Goal: Transaction & Acquisition: Obtain resource

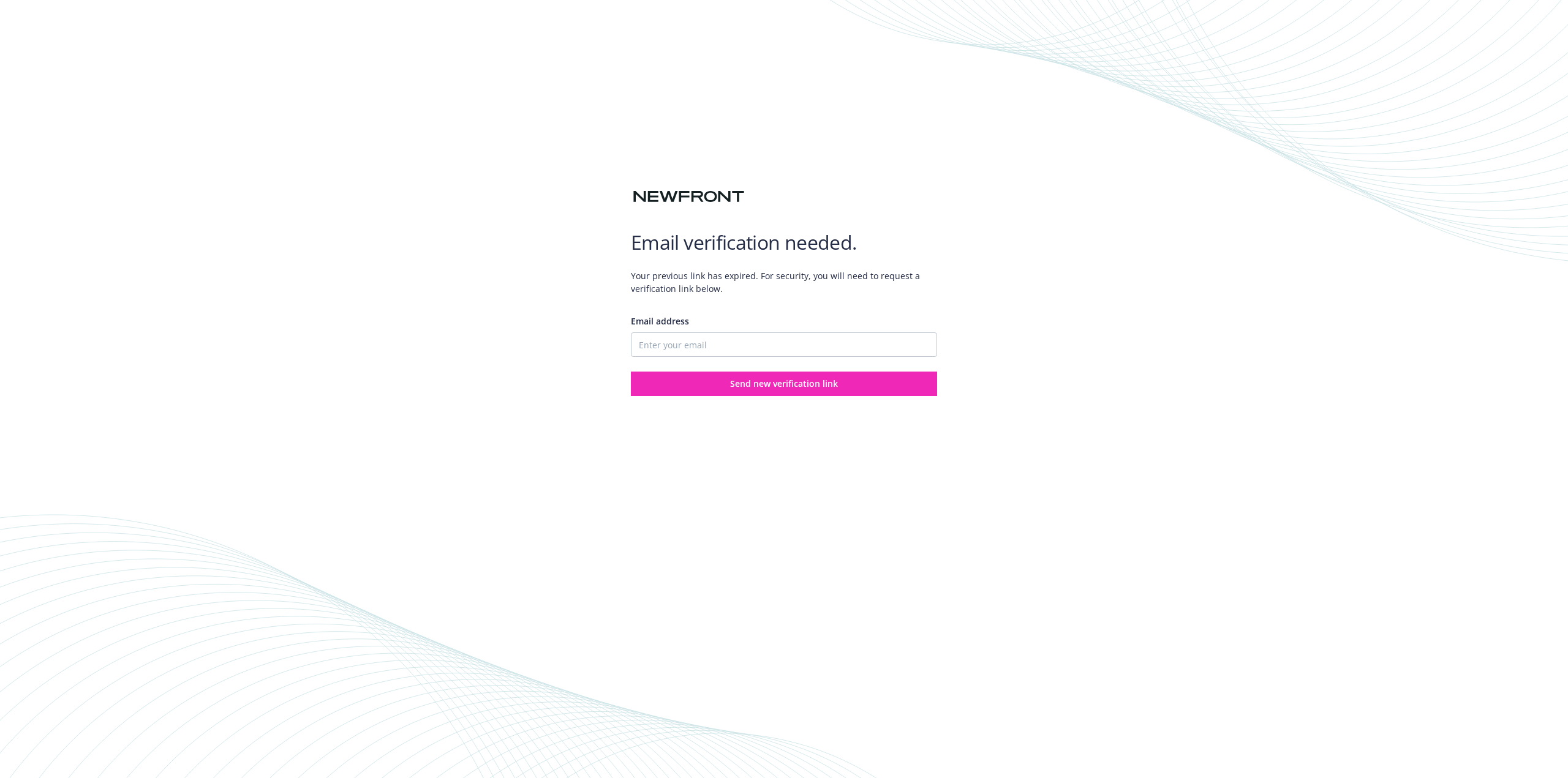
type input "[EMAIL_ADDRESS][PERSON_NAME][DOMAIN_NAME]"
click at [753, 382] on span "Send new verification link" at bounding box center [784, 383] width 108 height 12
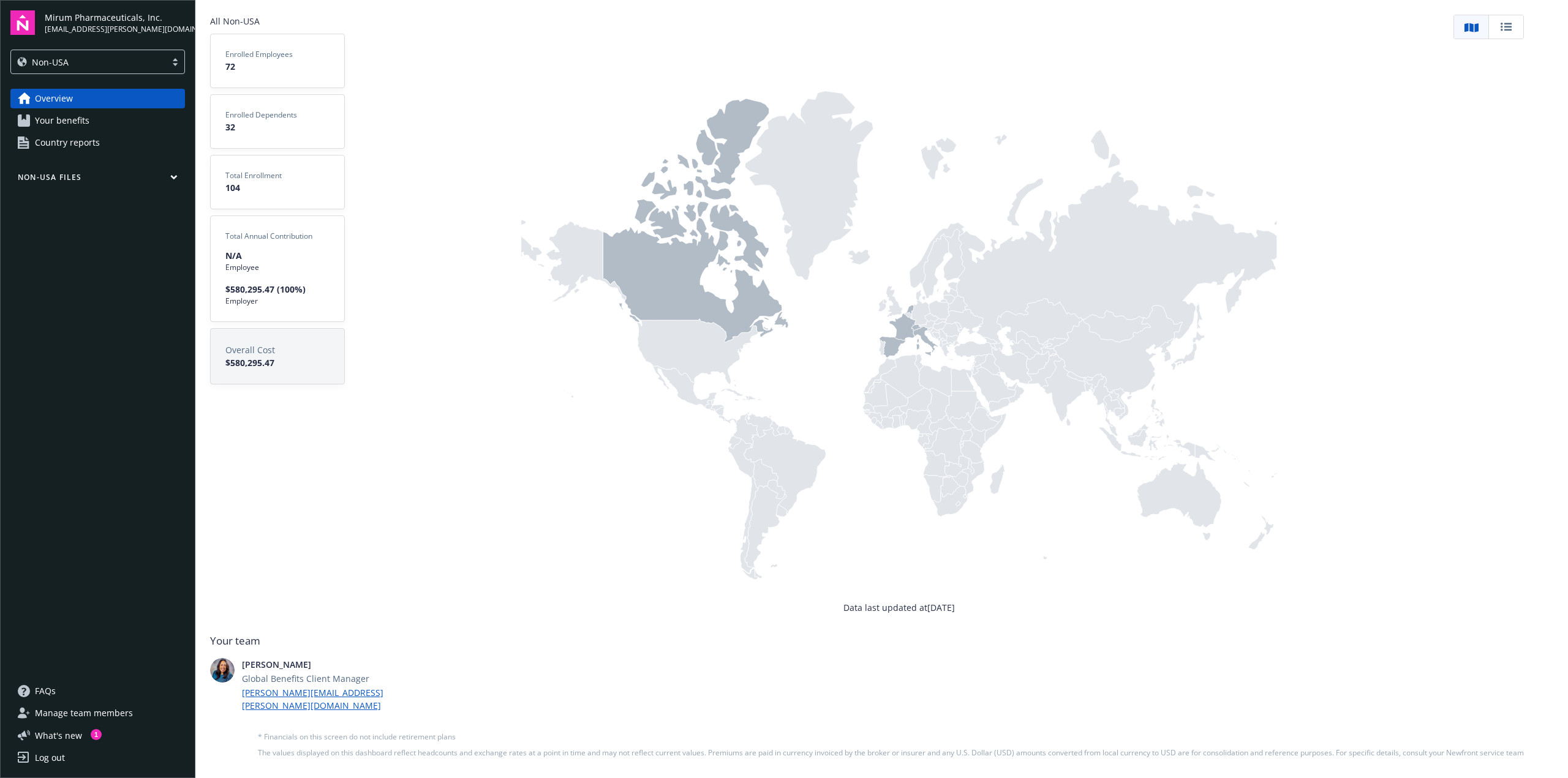
click at [1508, 27] on rect at bounding box center [1508, 27] width 7 height 1
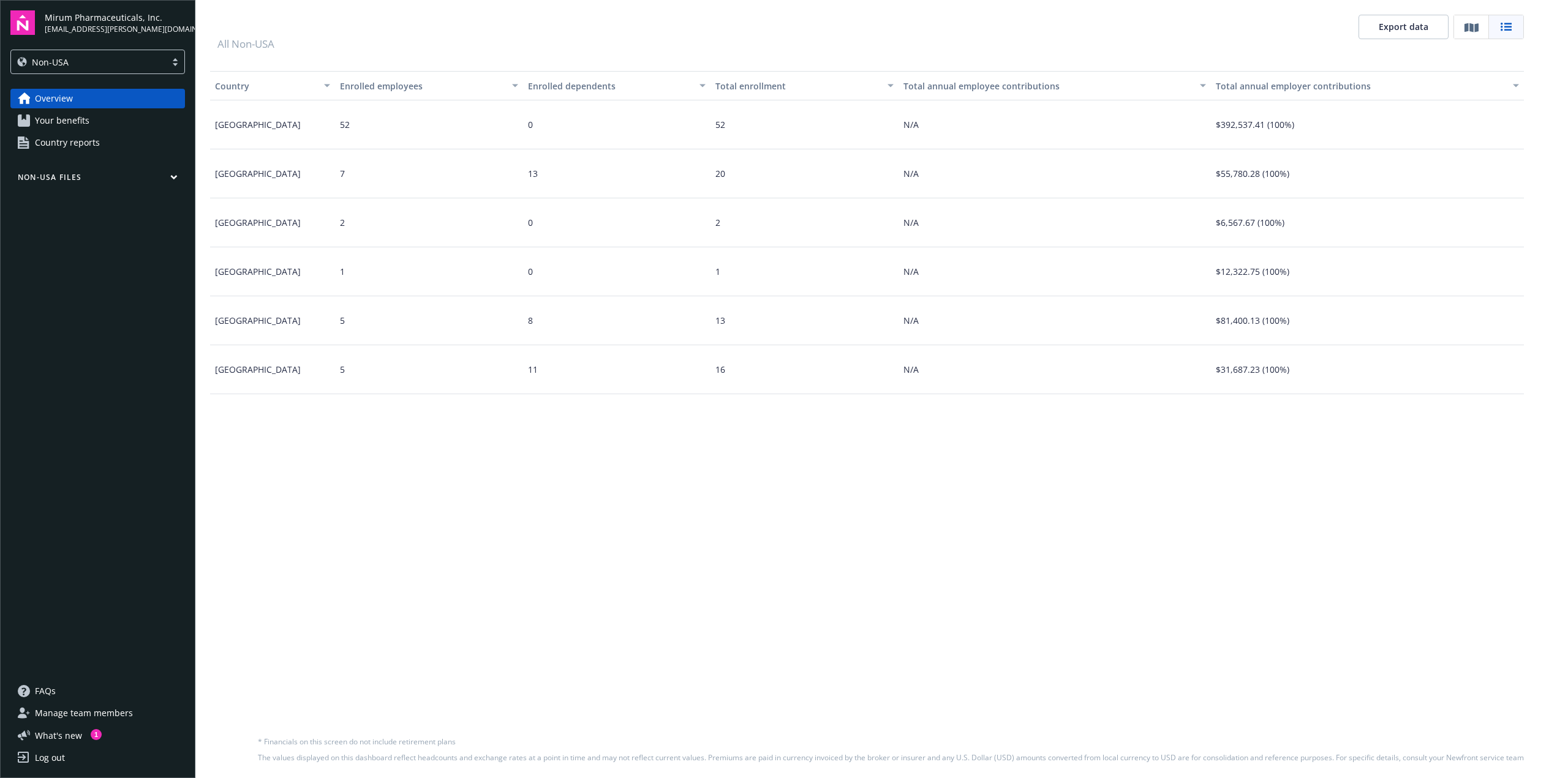
click at [43, 95] on span "Overview" at bounding box center [53, 98] width 38 height 20
click at [60, 734] on span "What ' s new" at bounding box center [58, 735] width 47 height 13
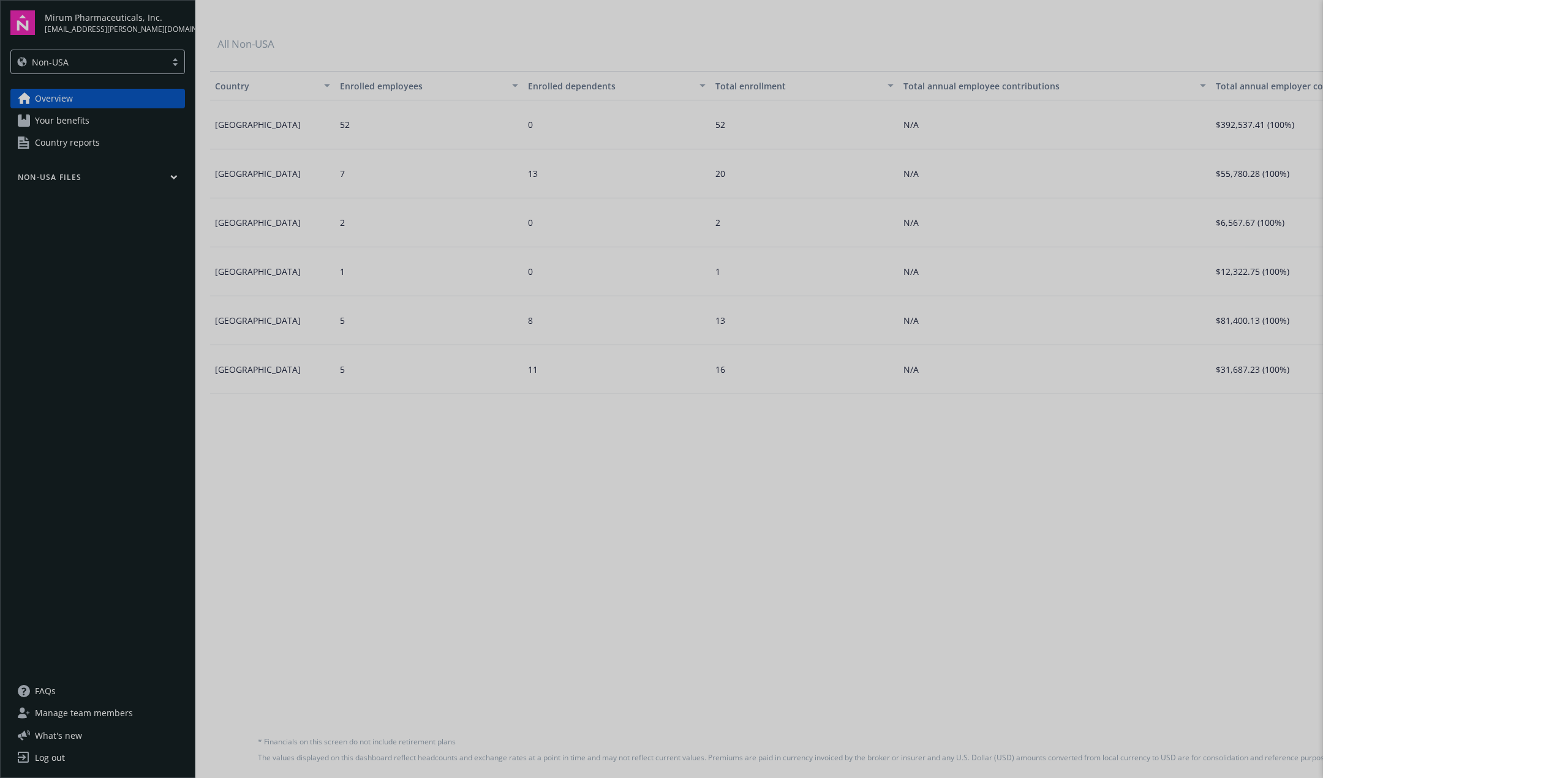
click at [99, 21] on div at bounding box center [784, 389] width 1568 height 778
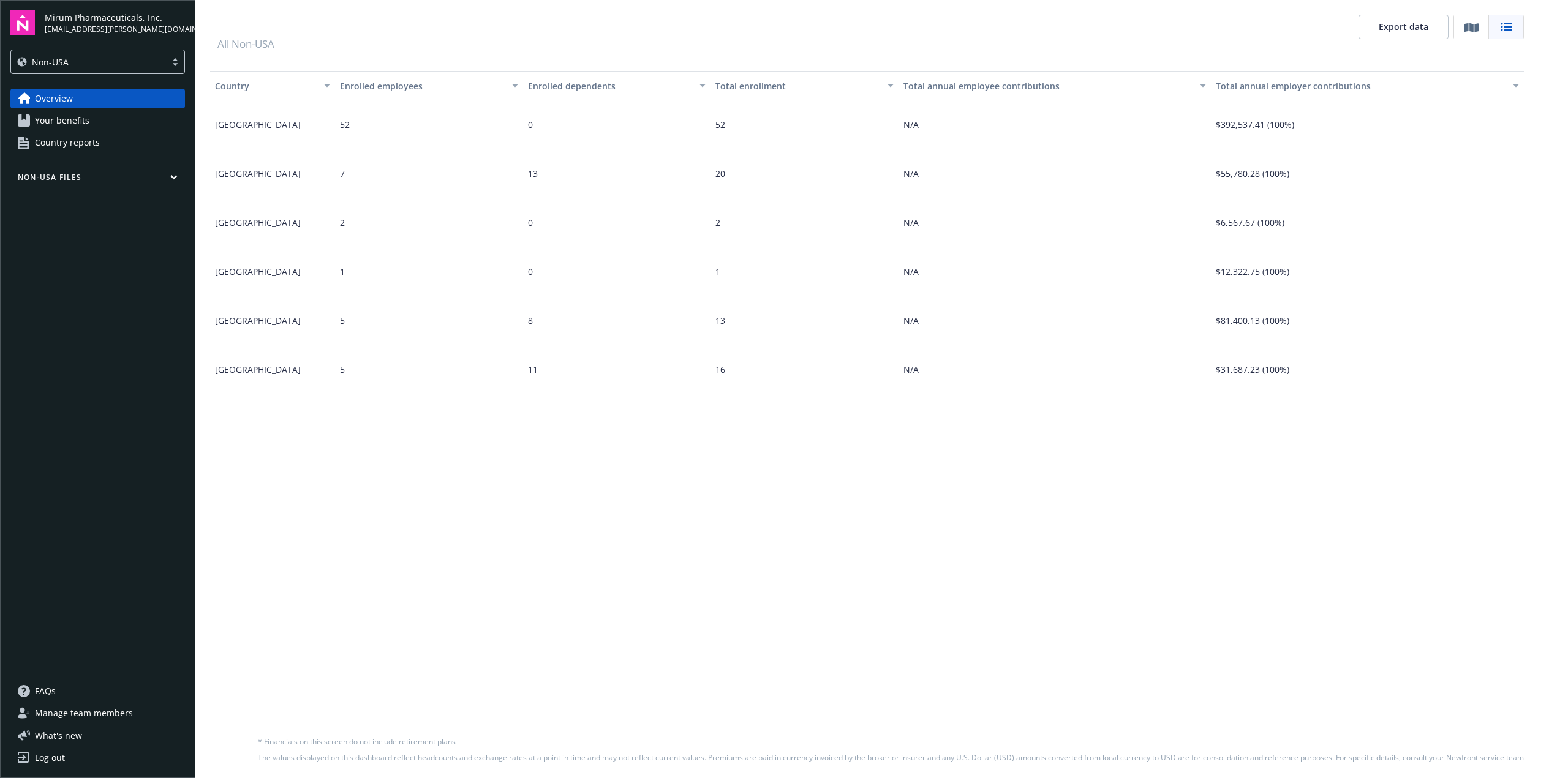
click at [156, 378] on div "Overview Your benefits Country reports Non-USA Files" at bounding box center [97, 378] width 175 height 578
click at [163, 173] on button "Non-USA Files" at bounding box center [97, 179] width 175 height 15
click at [106, 328] on span "Renewals and Strategy" at bounding box center [81, 332] width 94 height 20
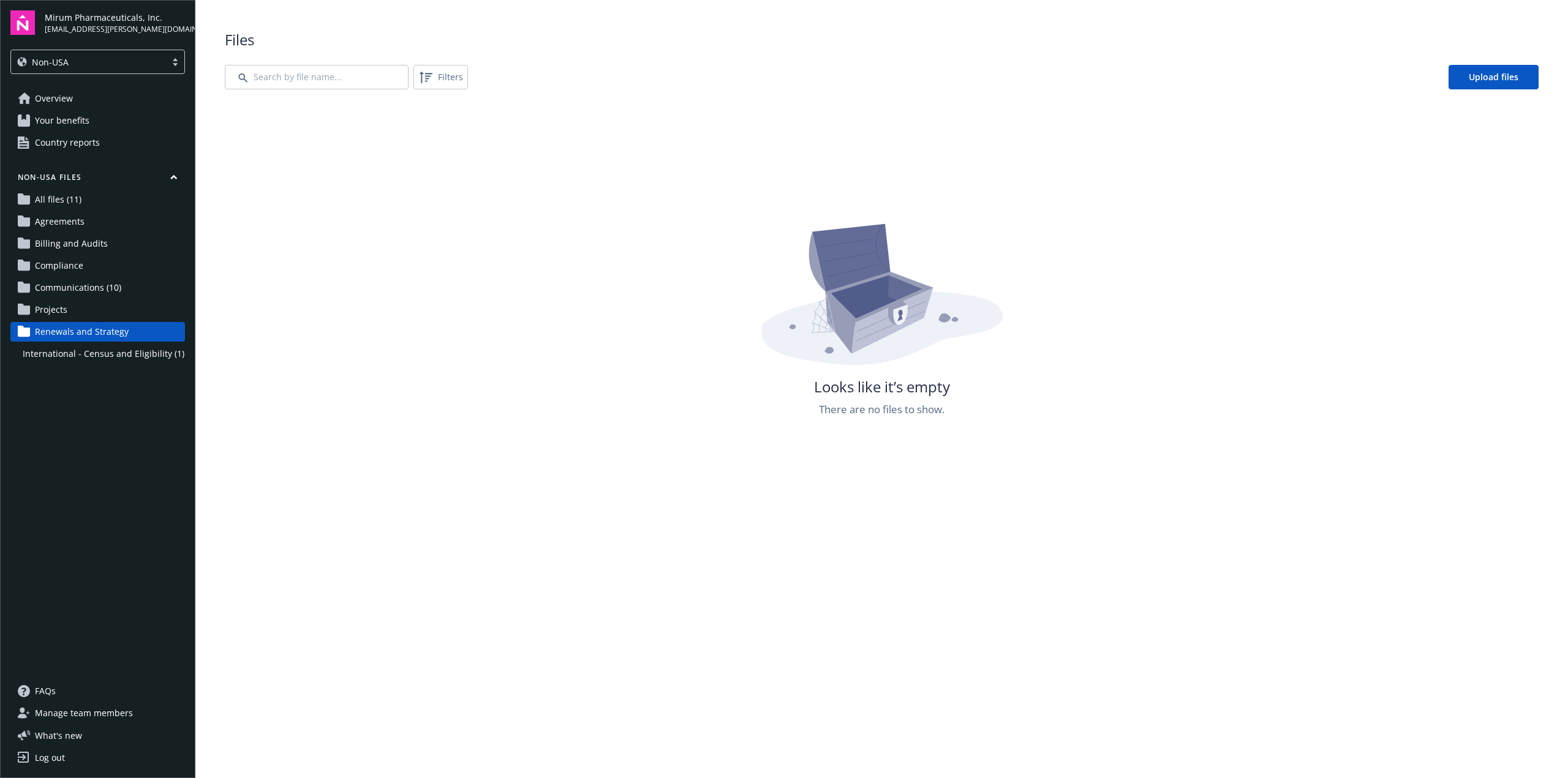
click at [109, 352] on span "International - Census and Eligibility (1)" at bounding box center [103, 353] width 162 height 20
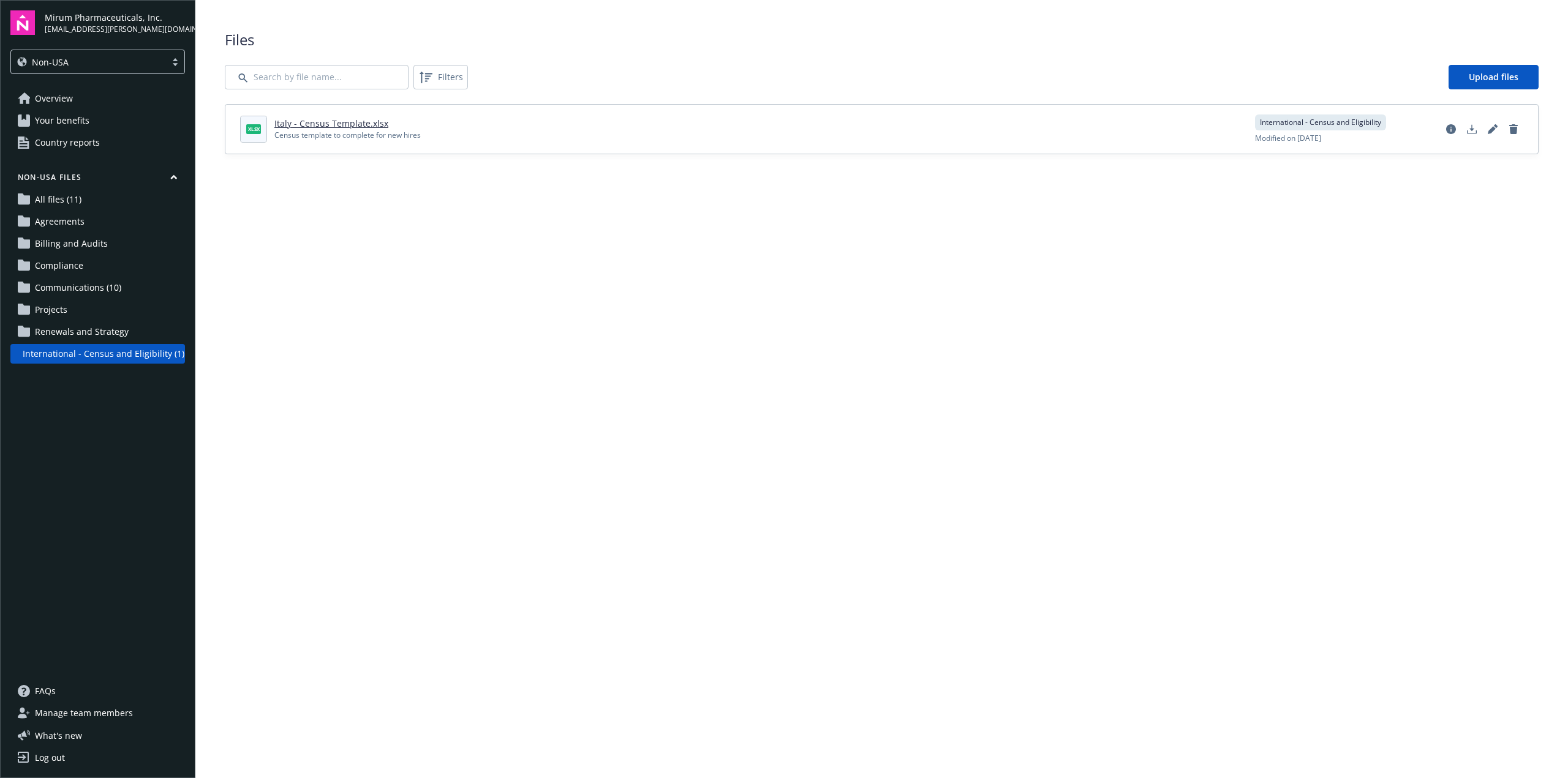
click at [315, 125] on link "Italy - Census Template.xlsx" at bounding box center [331, 123] width 114 height 12
click at [1483, 77] on span "Upload files" at bounding box center [1493, 77] width 49 height 12
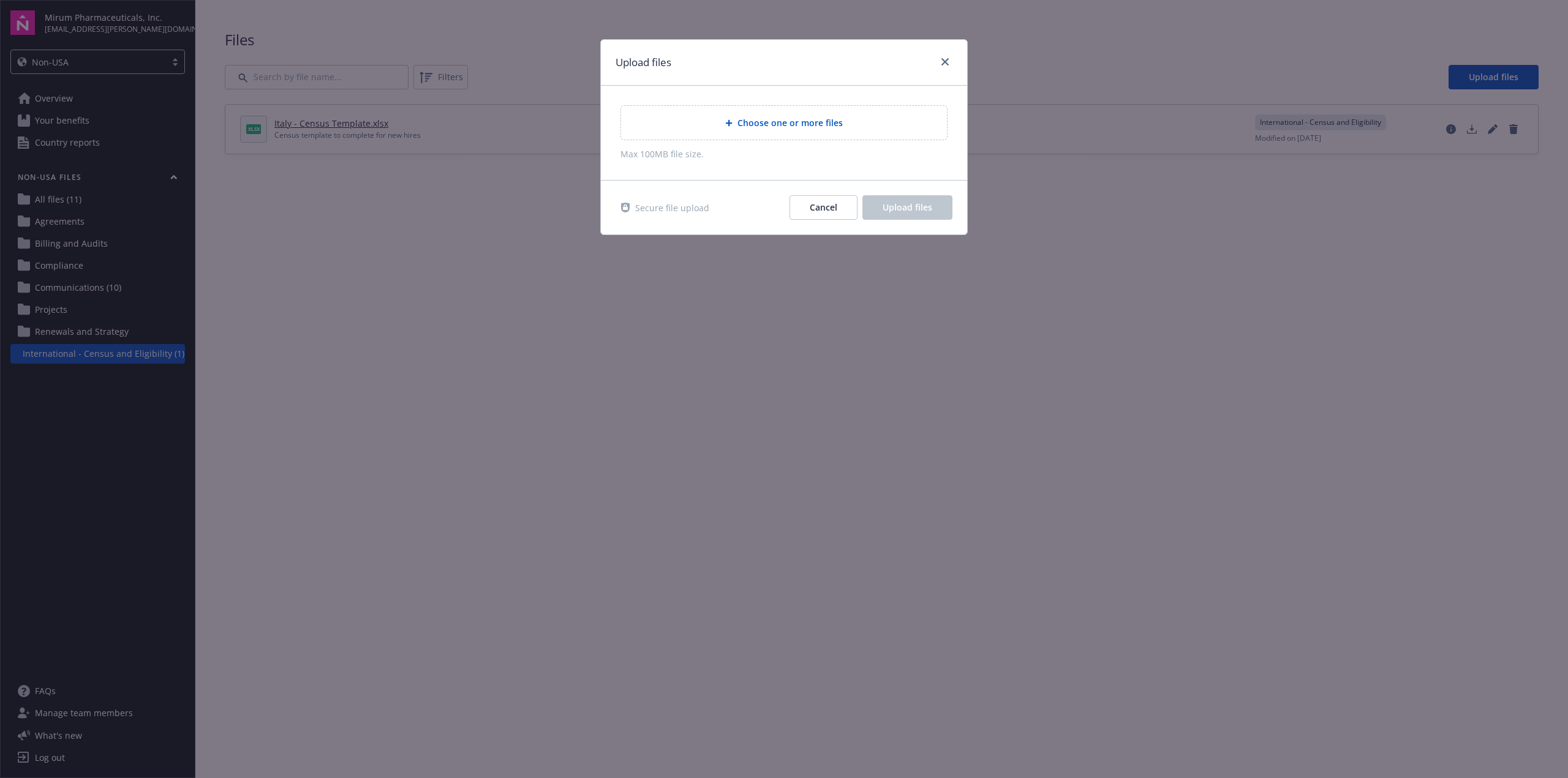
click at [795, 120] on span "Choose one or more files" at bounding box center [790, 122] width 106 height 13
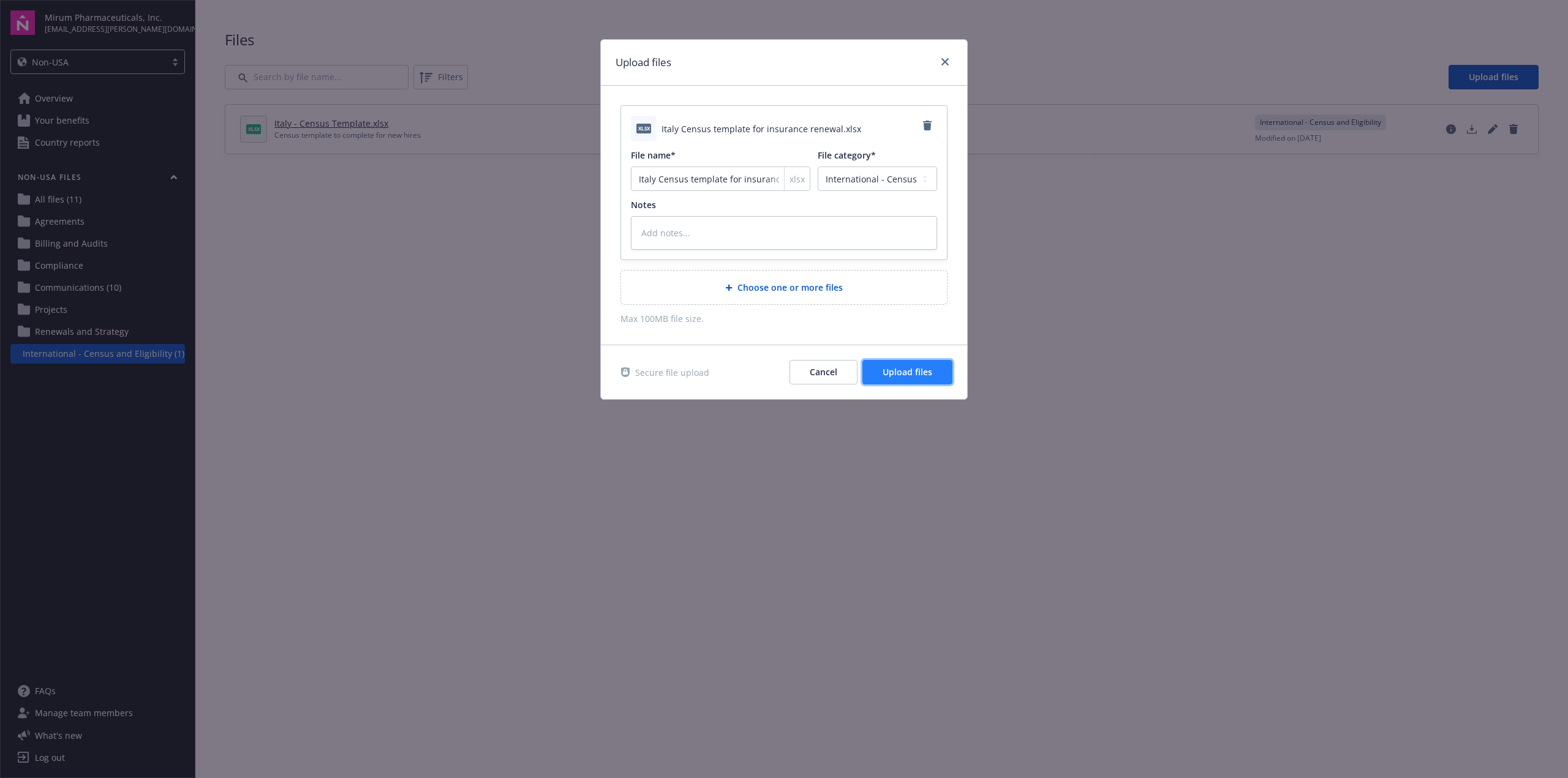
click at [905, 371] on span "Upload files" at bounding box center [907, 372] width 49 height 12
type textarea "x"
